Goal: Find specific page/section: Find specific page/section

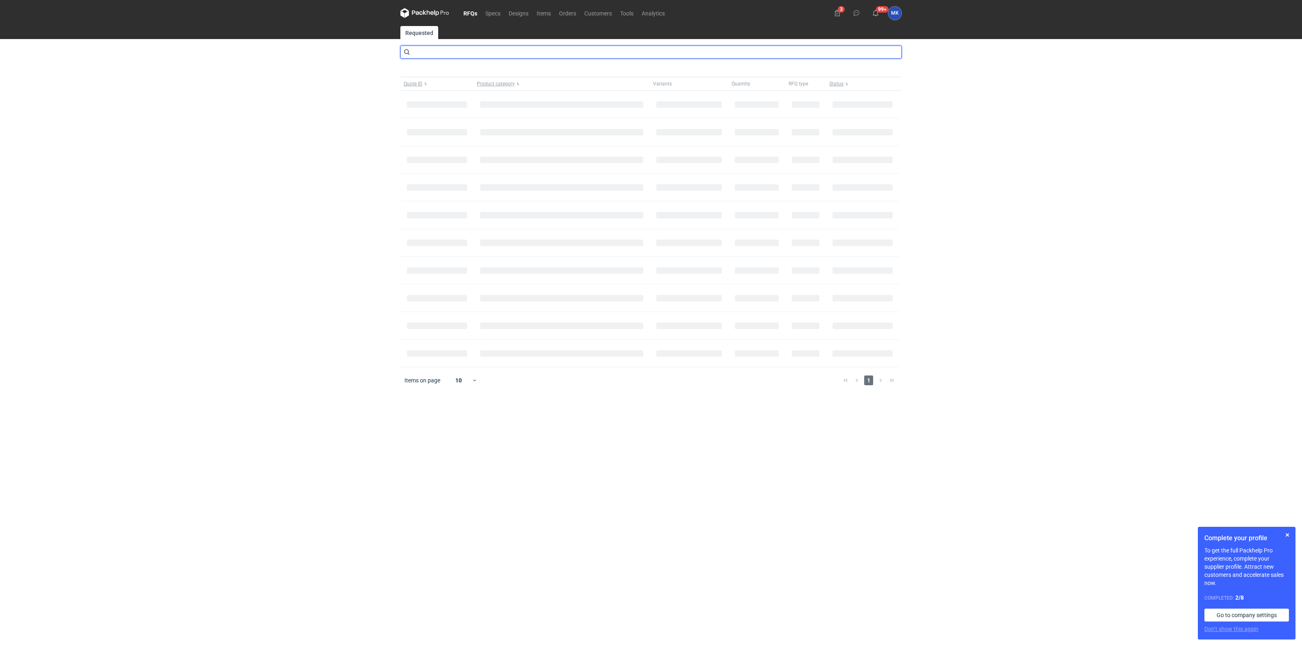
click at [440, 49] on input "text" at bounding box center [650, 52] width 501 height 13
type input "crbx"
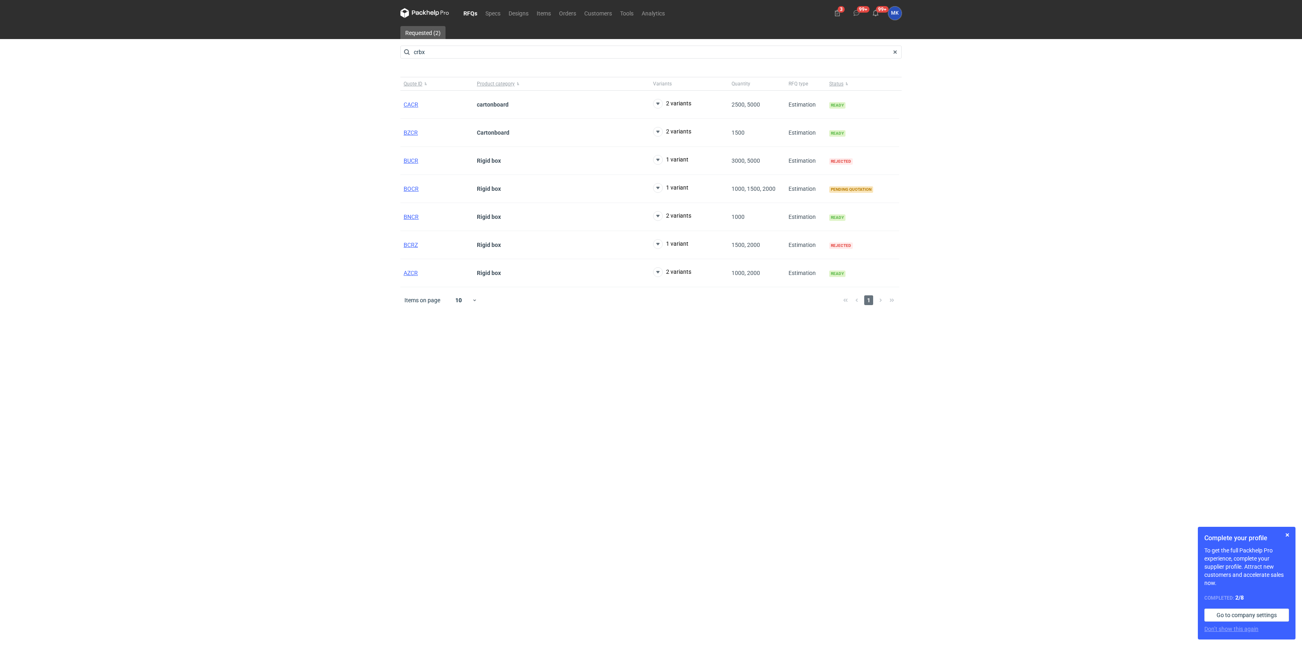
click at [477, 13] on link "RFQs" at bounding box center [470, 13] width 22 height 10
click at [488, 13] on link "Specs" at bounding box center [492, 13] width 23 height 10
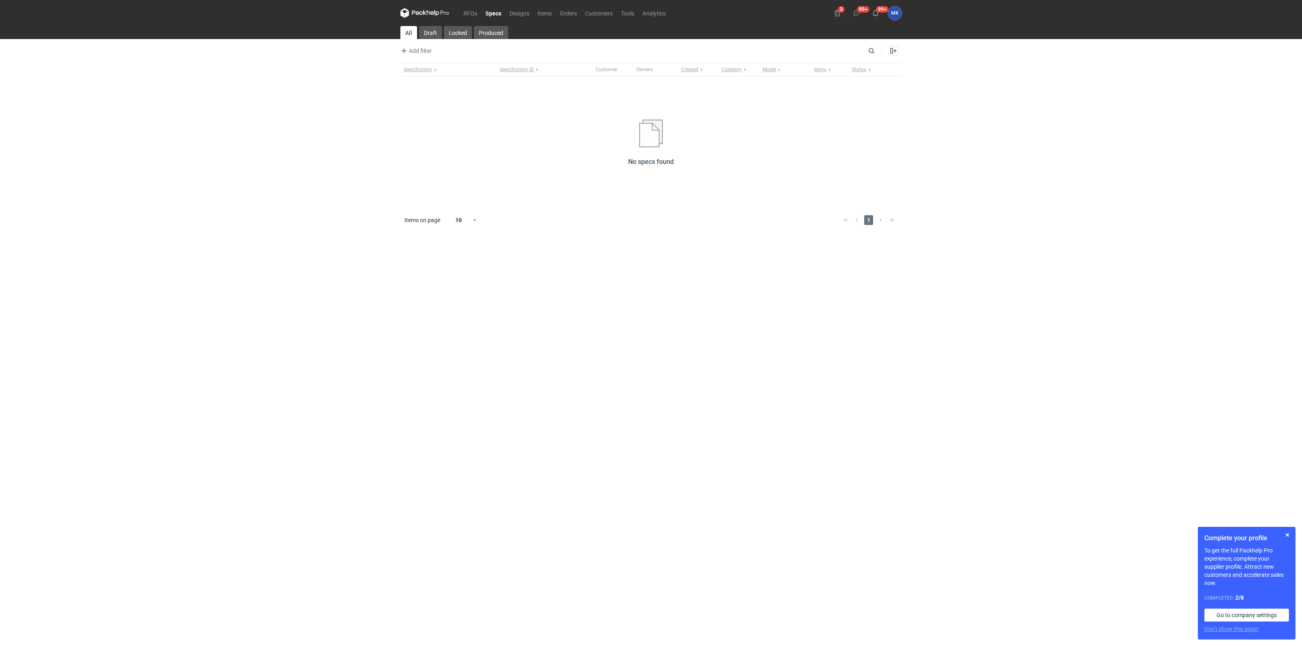
click at [458, 9] on nav "RFQs Specs Designs Items Orders Customers Tools Analytics" at bounding box center [534, 13] width 269 height 26
click at [465, 11] on link "RFQs" at bounding box center [470, 13] width 22 height 10
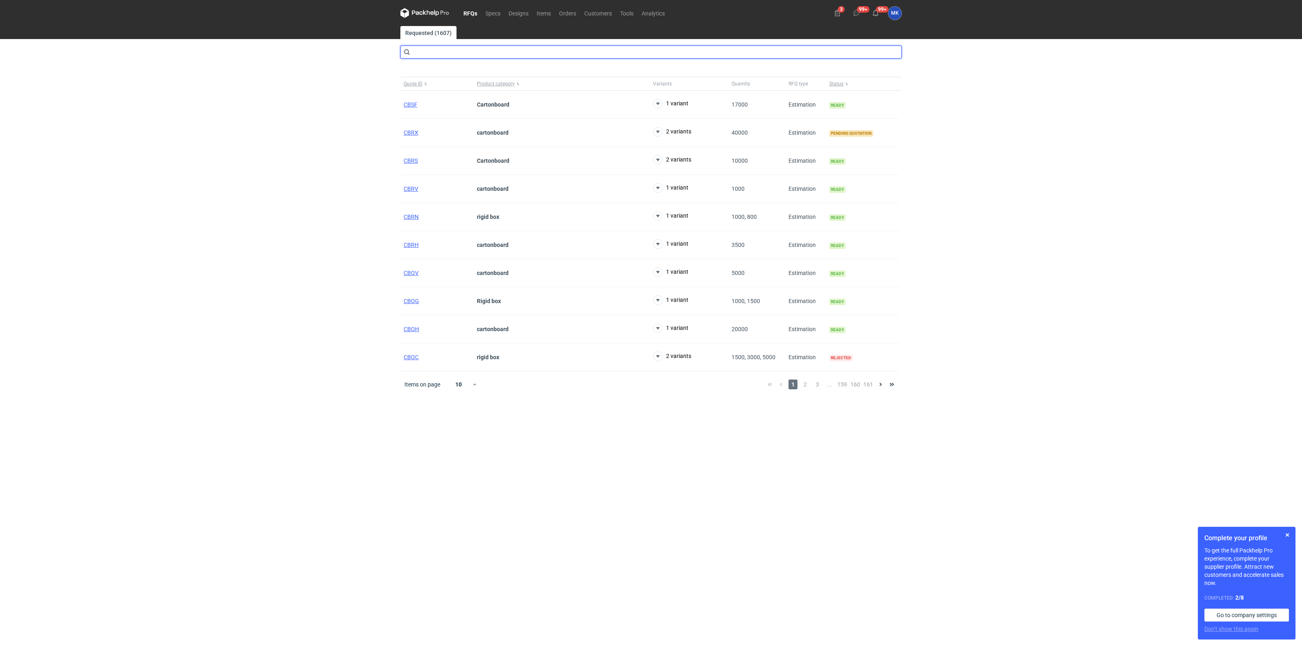
click at [441, 55] on input "text" at bounding box center [650, 52] width 501 height 13
click at [408, 131] on span "CBRX" at bounding box center [411, 132] width 15 height 7
